Goal: Submit feedback/report problem

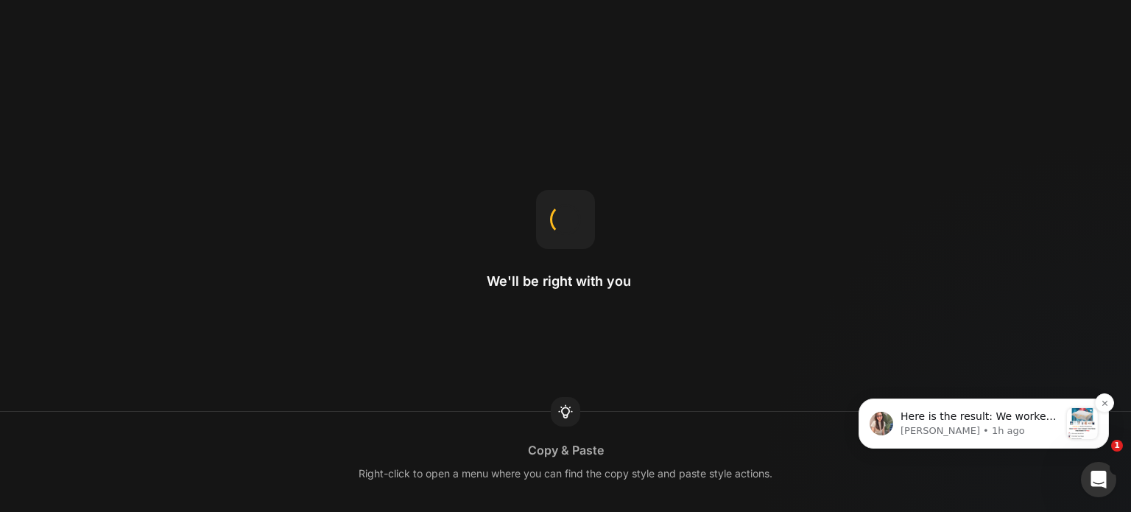
click at [988, 425] on p "Ann • 1h ago" at bounding box center [979, 430] width 159 height 13
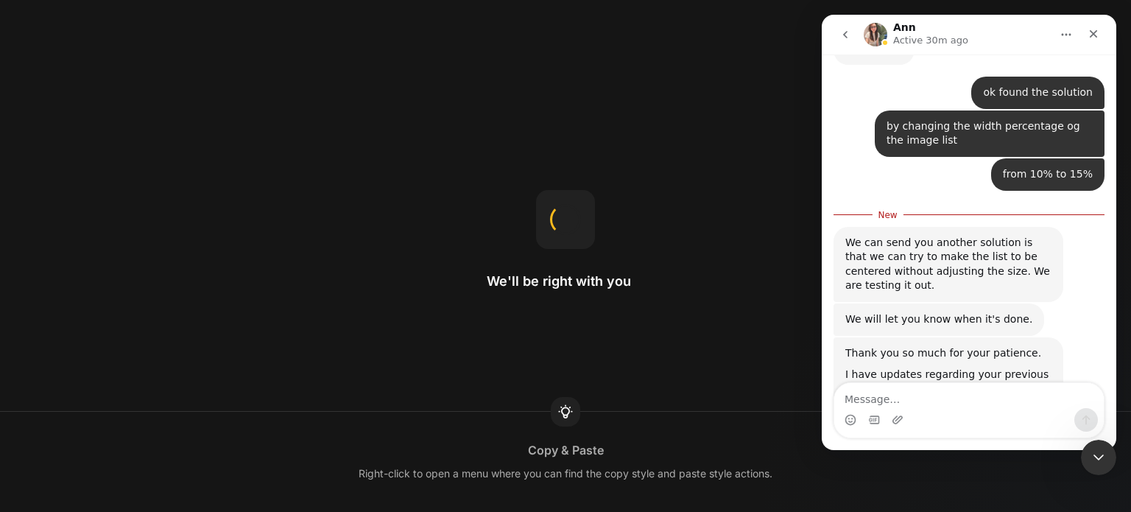
scroll to position [3581, 0]
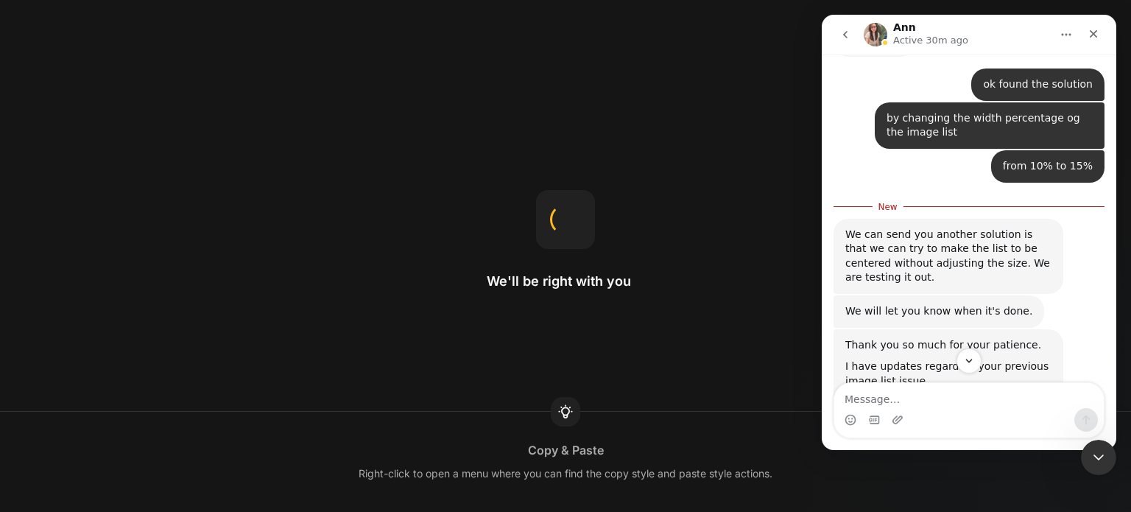
click at [981, 431] on img "Ann says…" at bounding box center [943, 477] width 197 height 93
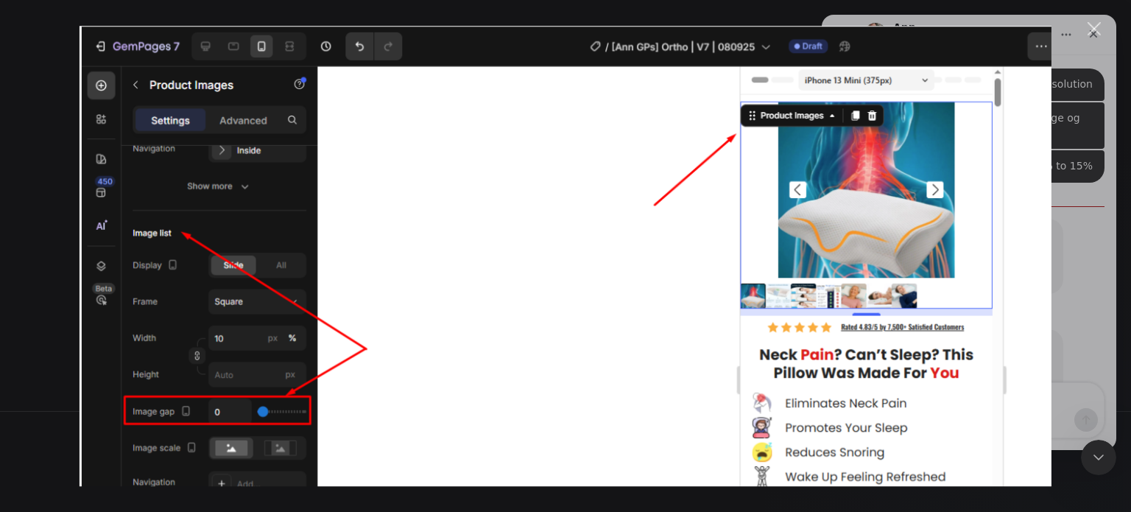
click at [1086, 26] on div "Intercom messenger" at bounding box center [565, 256] width 1131 height 512
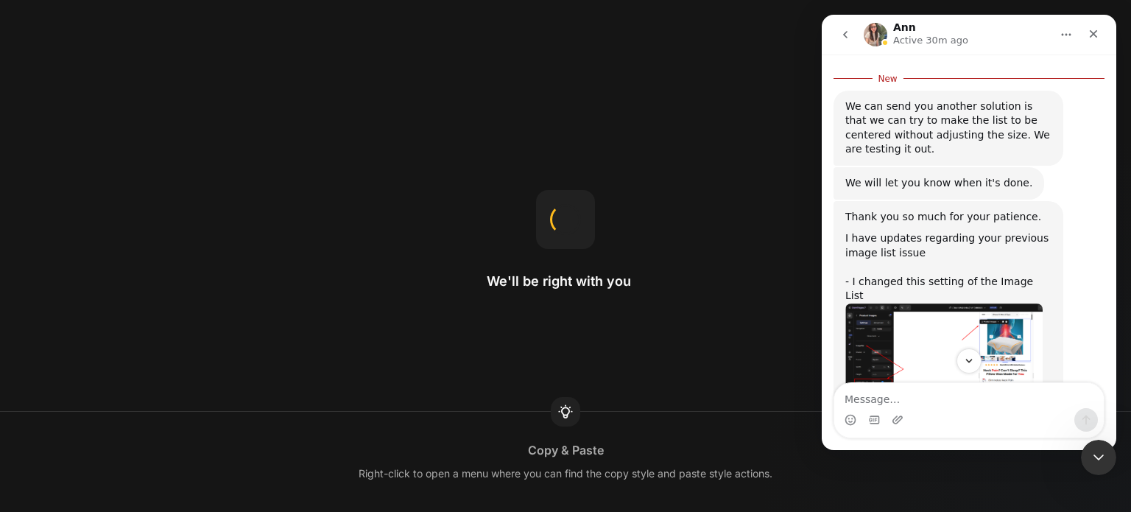
scroll to position [3728, 0]
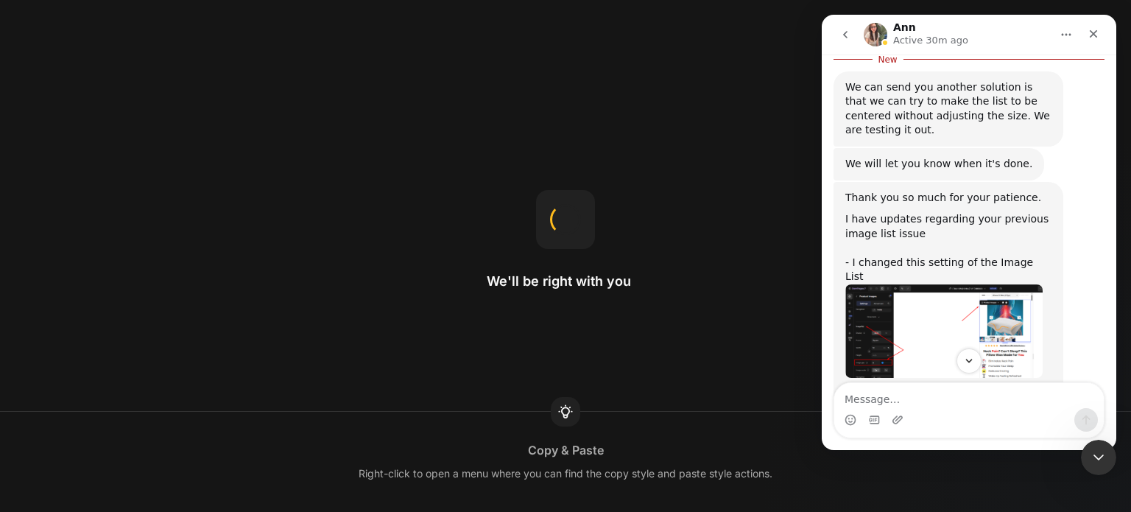
click at [947, 414] on img "Ann says…" at bounding box center [943, 446] width 197 height 65
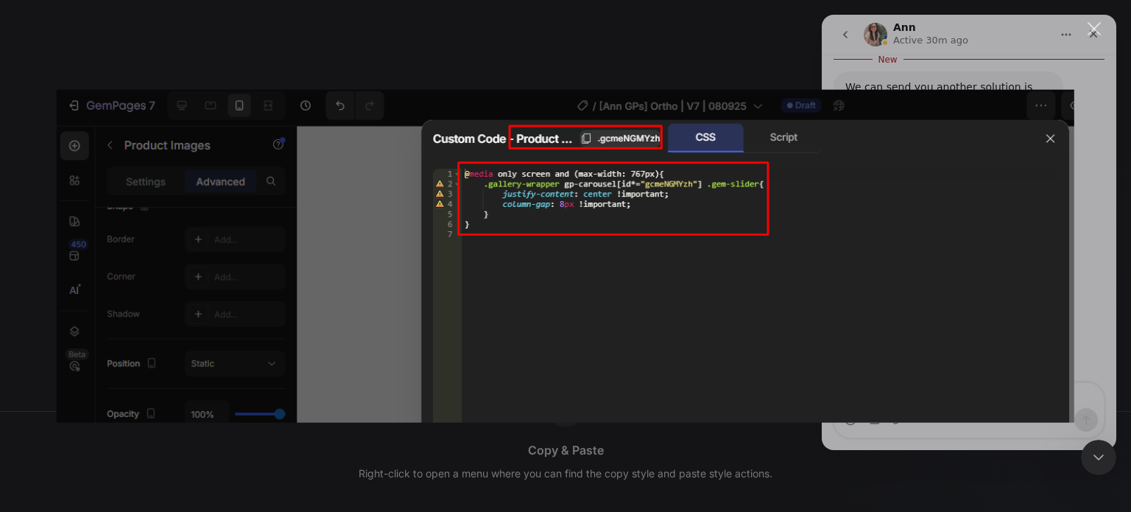
click at [982, 85] on div "Intercom messenger" at bounding box center [565, 256] width 1131 height 512
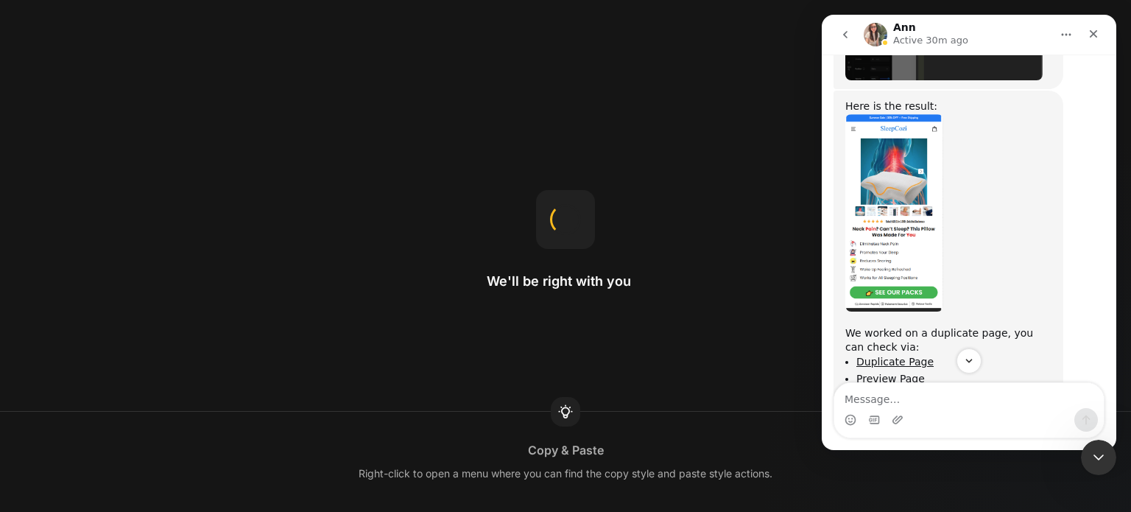
scroll to position [4135, 0]
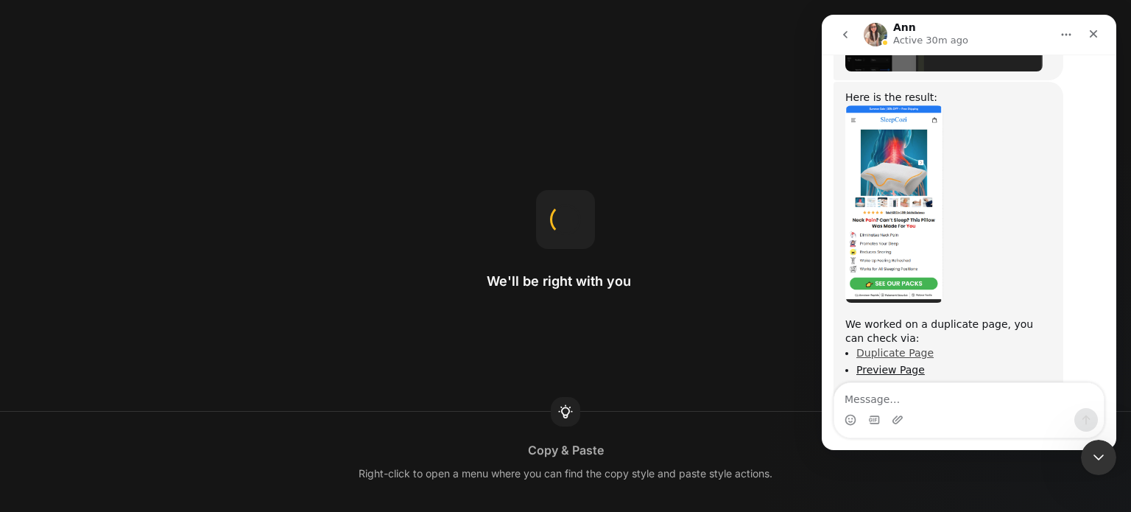
click at [906, 347] on link "Duplicate Page" at bounding box center [894, 353] width 77 height 12
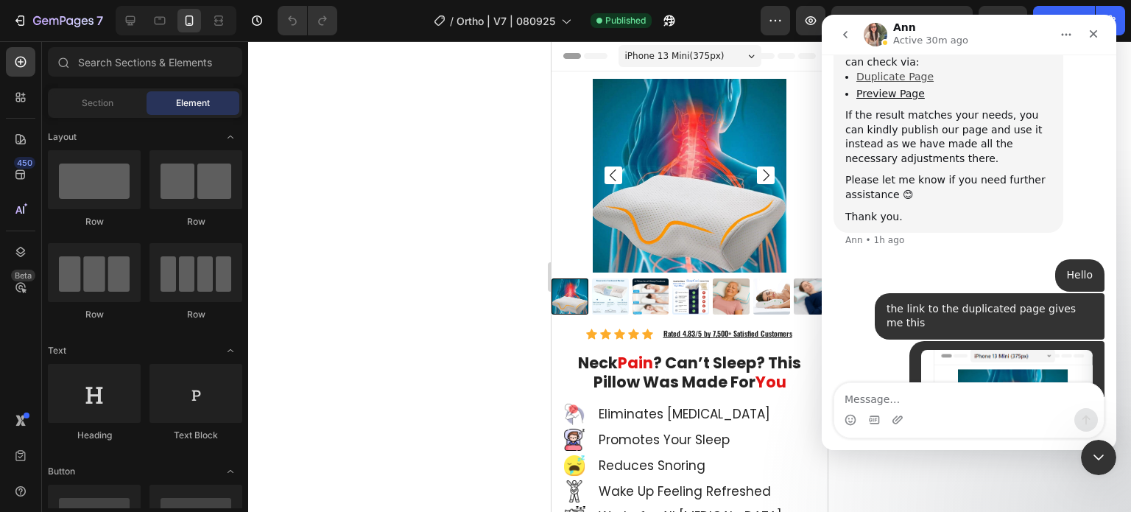
scroll to position [4405, 0]
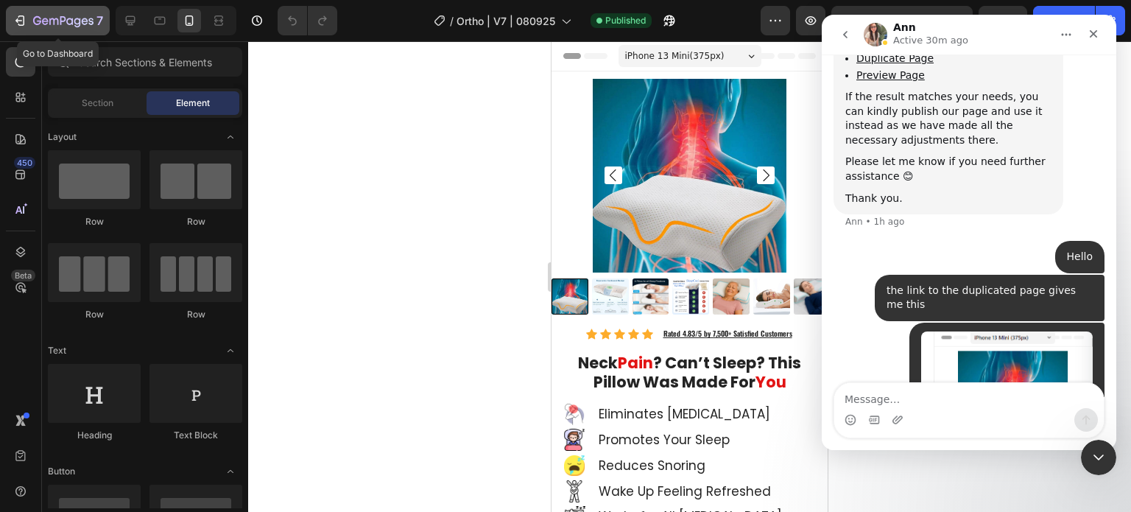
click at [15, 23] on icon "button" at bounding box center [20, 20] width 15 height 15
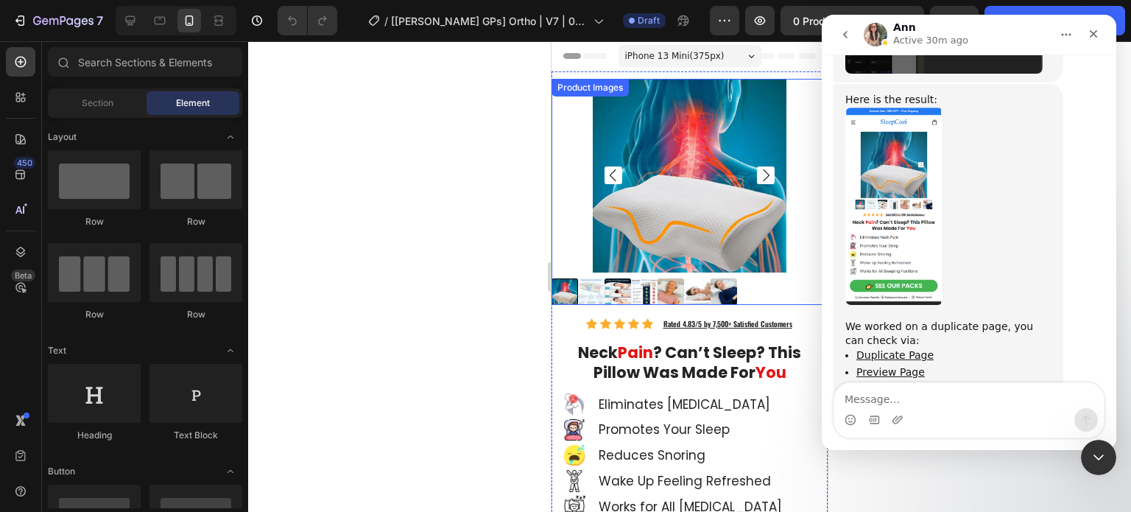
drag, startPoint x: 441, startPoint y: 286, endPoint x: 451, endPoint y: 286, distance: 9.6
click at [441, 286] on div at bounding box center [689, 276] width 883 height 470
click at [485, 229] on div at bounding box center [689, 276] width 883 height 470
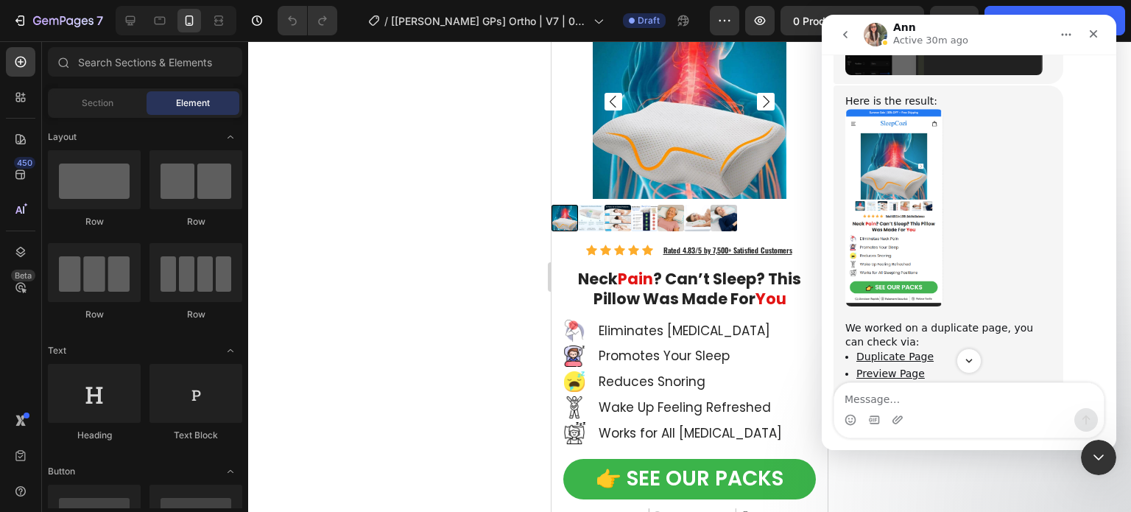
scroll to position [4111, 0]
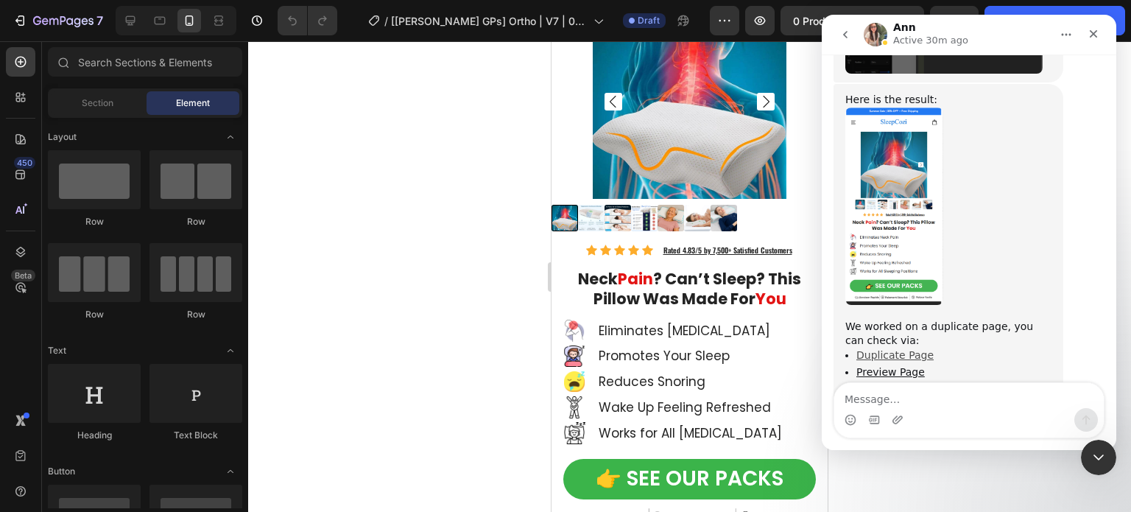
click at [898, 349] on link "Duplicate Page" at bounding box center [894, 355] width 77 height 12
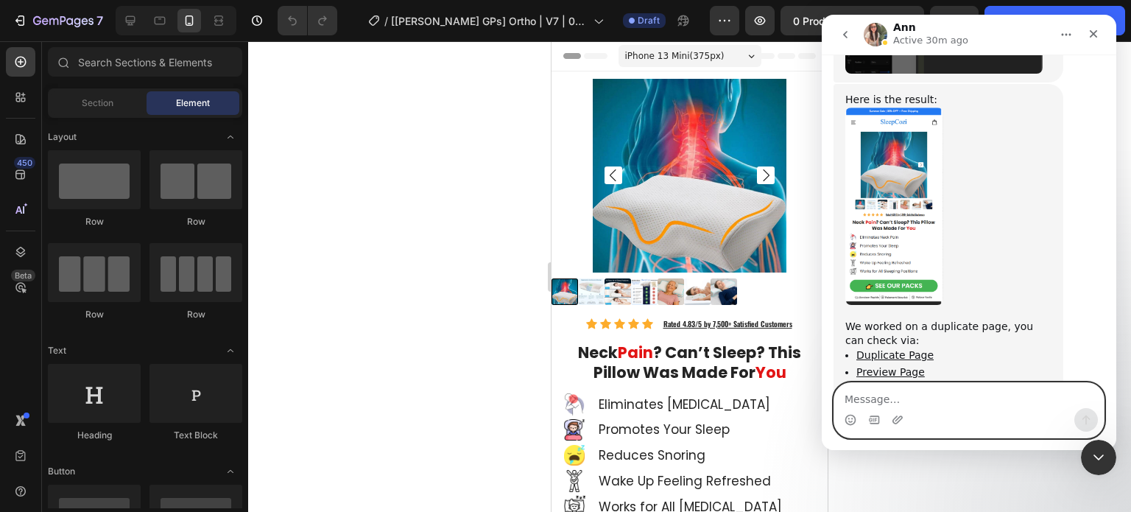
click at [958, 398] on textarea "Message…" at bounding box center [968, 395] width 269 height 25
type textarea "Hello"
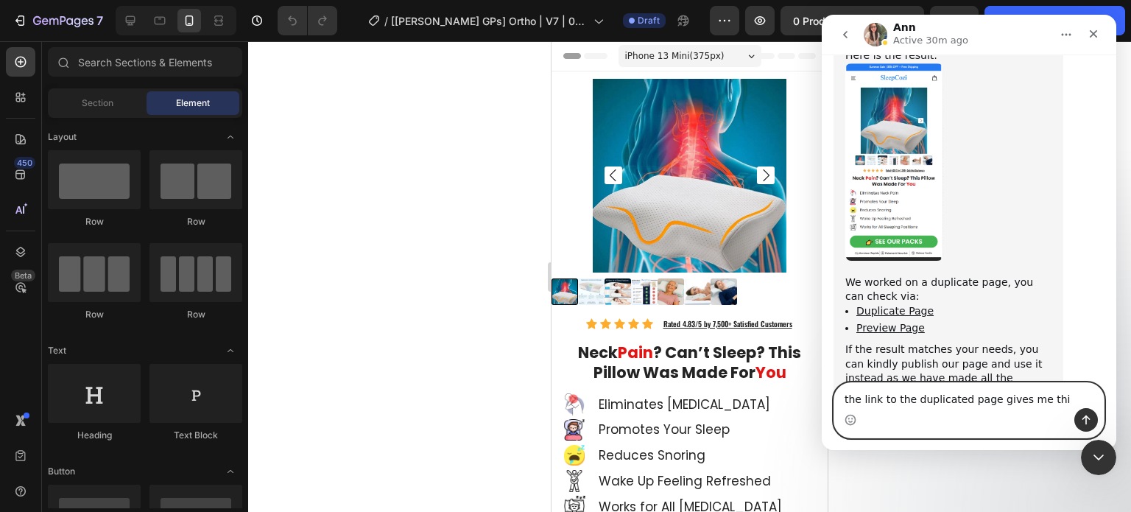
type textarea "the link to the duplicated page gives me this"
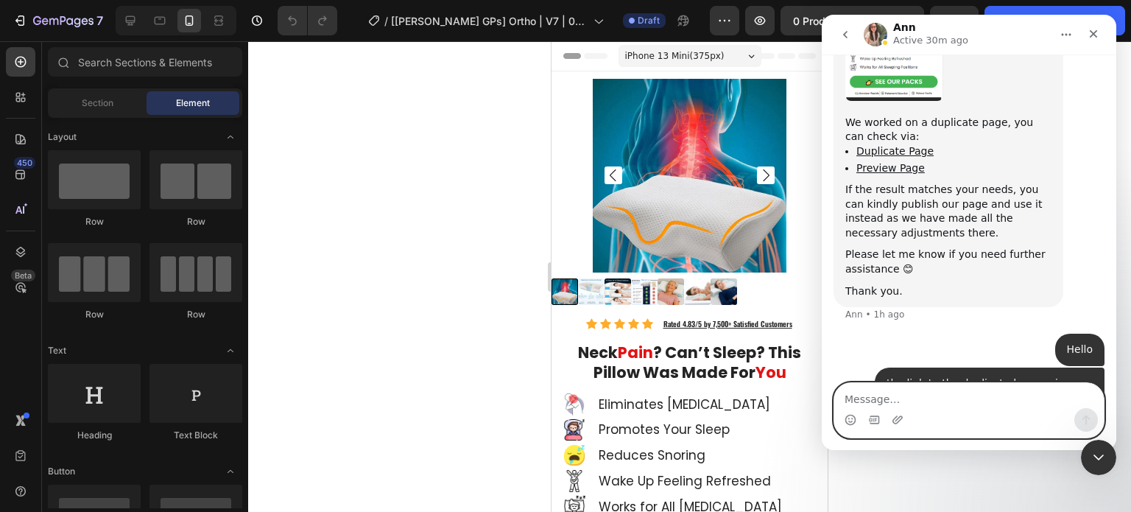
scroll to position [4405, 0]
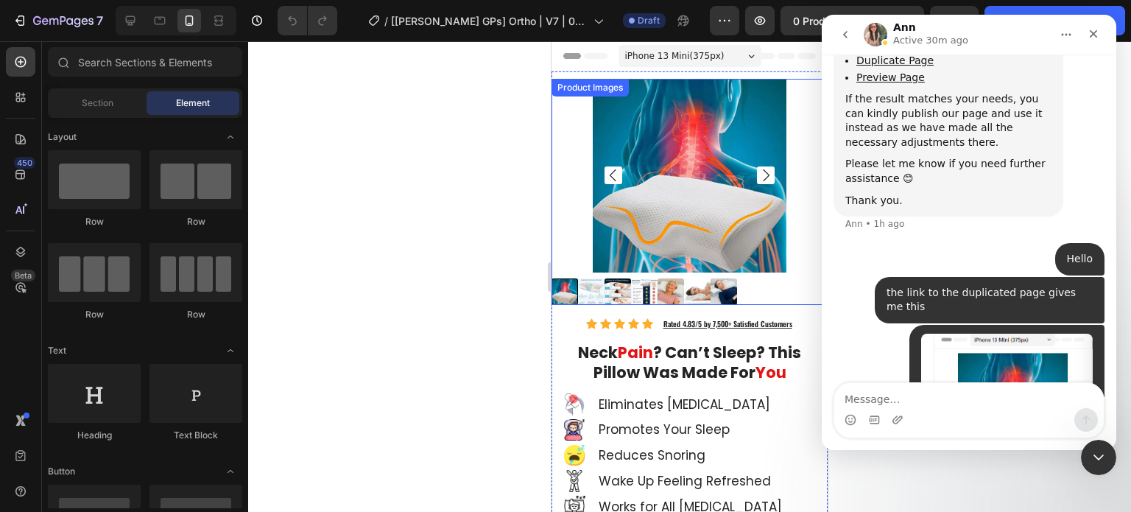
click at [739, 279] on div at bounding box center [689, 291] width 276 height 27
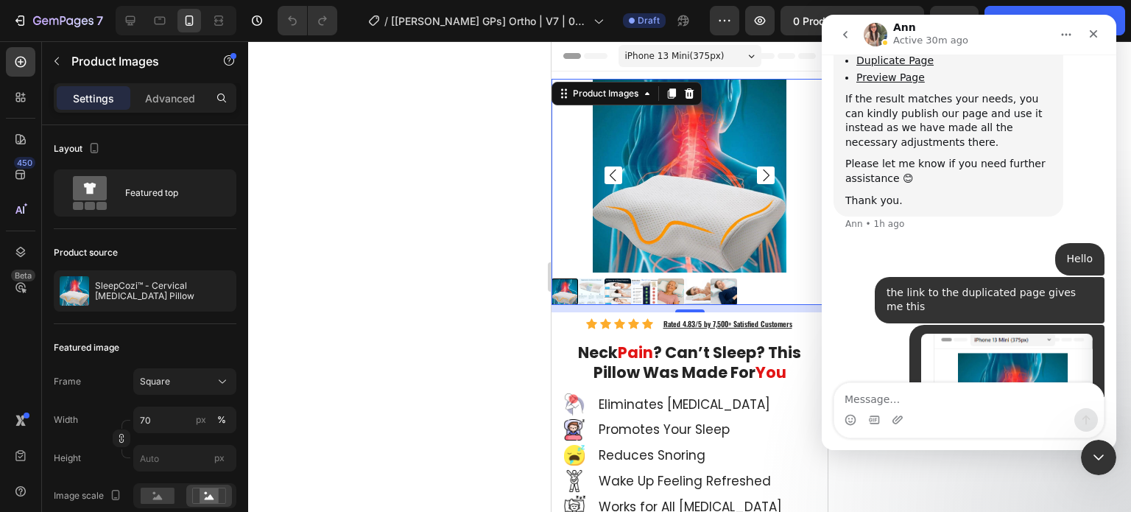
click at [836, 325] on div "• Just now" at bounding box center [968, 441] width 271 height 233
click at [1090, 29] on icon "Close" at bounding box center [1093, 34] width 12 height 12
